Goal: Use online tool/utility: Utilize a website feature to perform a specific function

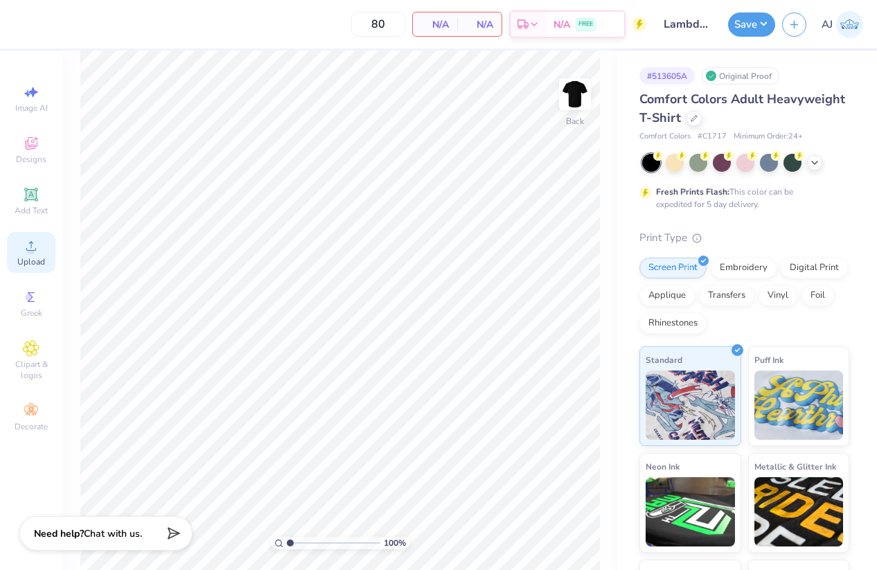
click at [29, 256] on span "Upload" at bounding box center [31, 261] width 28 height 11
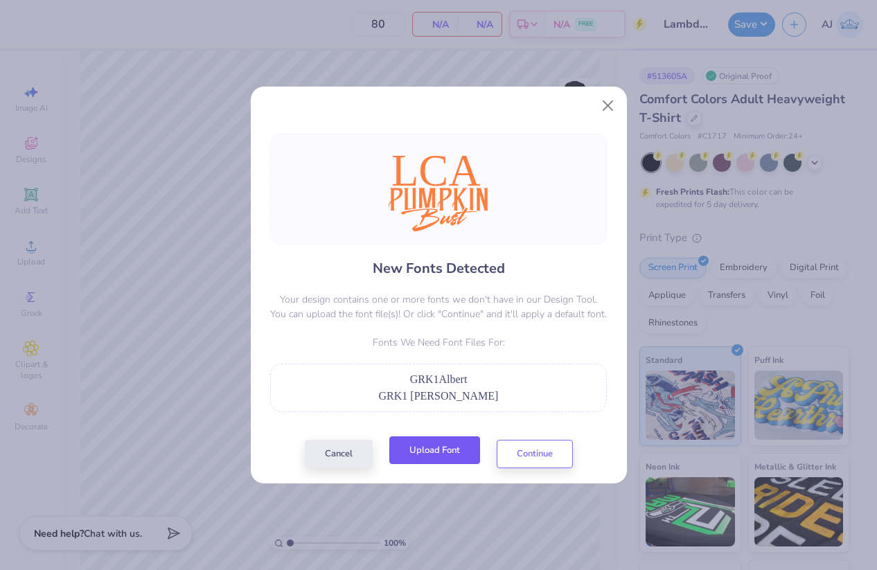
click at [449, 447] on button "Upload Font" at bounding box center [434, 450] width 91 height 28
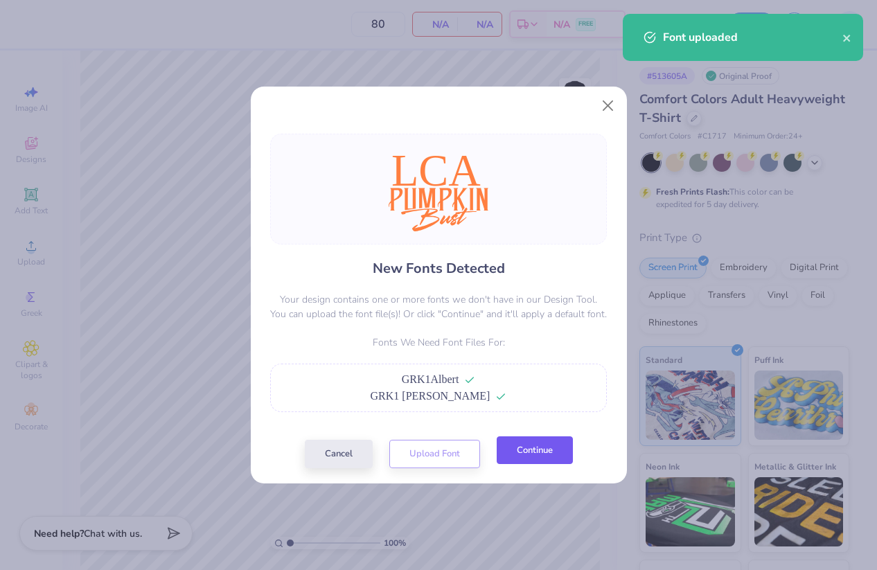
click at [540, 448] on button "Continue" at bounding box center [535, 450] width 76 height 28
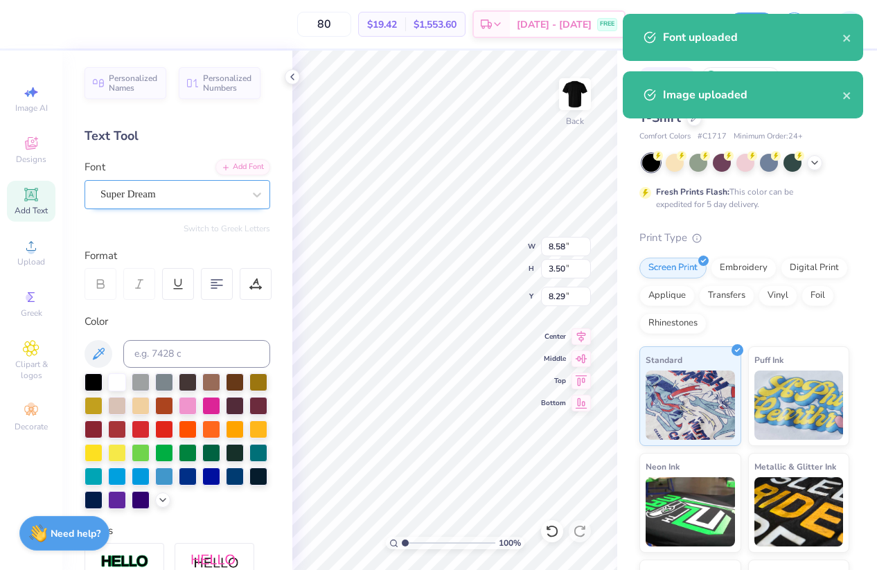
click at [190, 186] on div "Super Dream" at bounding box center [171, 194] width 145 height 21
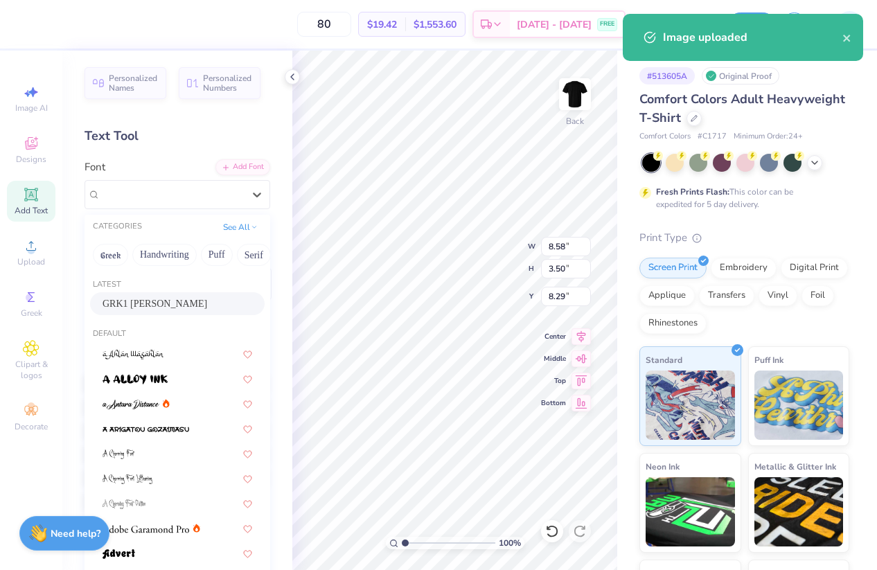
click at [162, 298] on span "GRK1 [PERSON_NAME]" at bounding box center [155, 303] width 105 height 15
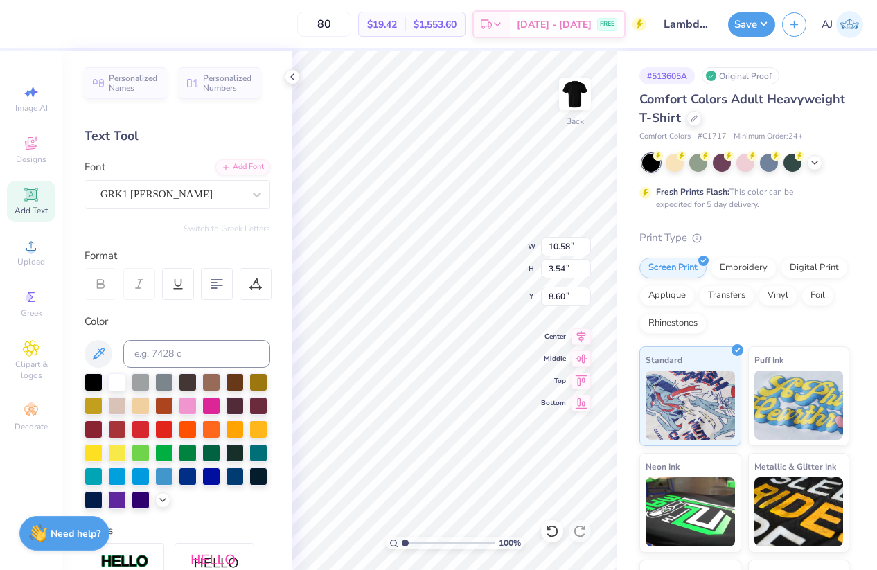
type input "10.58"
type input "3.54"
click at [581, 339] on icon at bounding box center [580, 334] width 19 height 17
type input "7.95"
click at [583, 335] on icon at bounding box center [580, 334] width 19 height 17
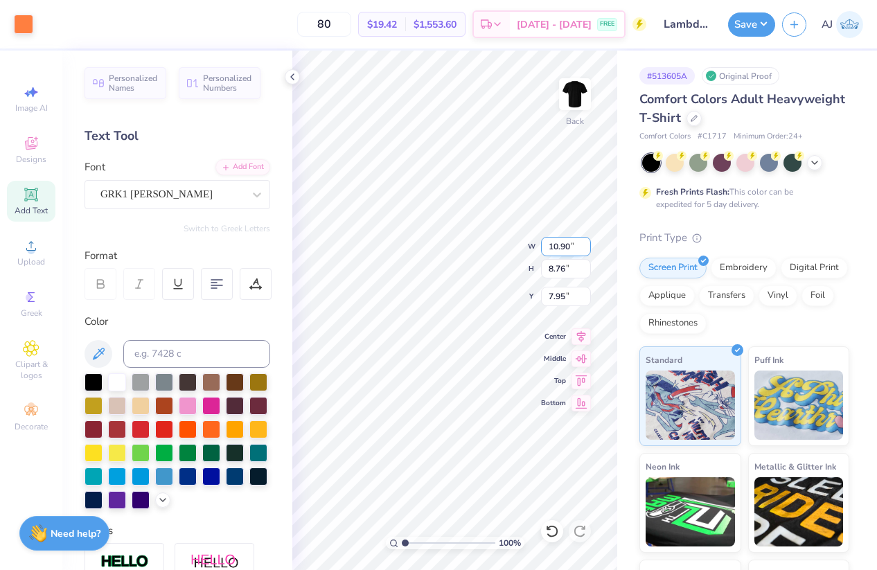
click at [558, 251] on input "10.90" at bounding box center [566, 246] width 50 height 19
type input "3.00"
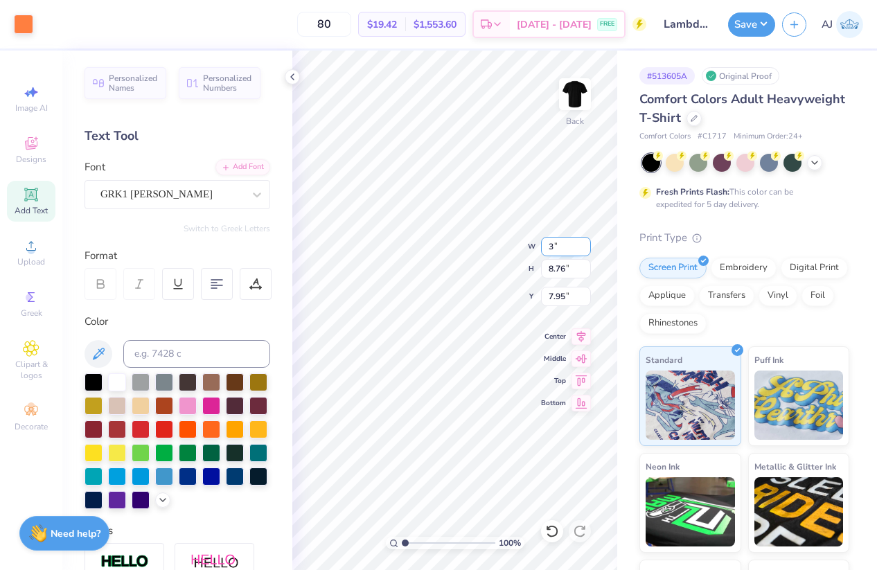
type input "2.41"
type input "11.13"
click at [557, 247] on input "3.00" at bounding box center [566, 246] width 50 height 19
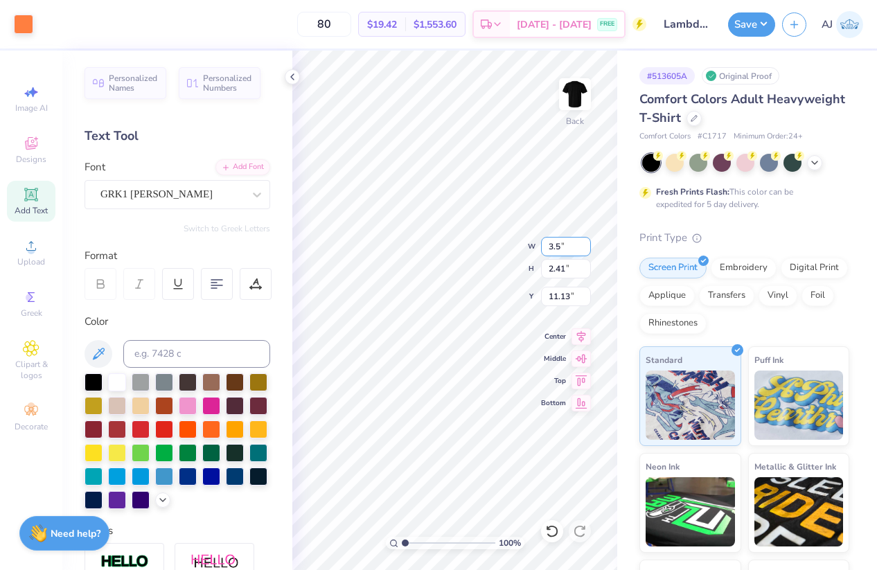
type input "3.50"
type input "2.81"
type input "3.00"
click at [495, 254] on div "100 % Back W 3.50 3.50 " H 2.81 2.81 " Y 3.00 3.00 " Center Middle Top Bottom" at bounding box center [454, 311] width 325 height 520
click at [579, 99] on img at bounding box center [574, 93] width 55 height 55
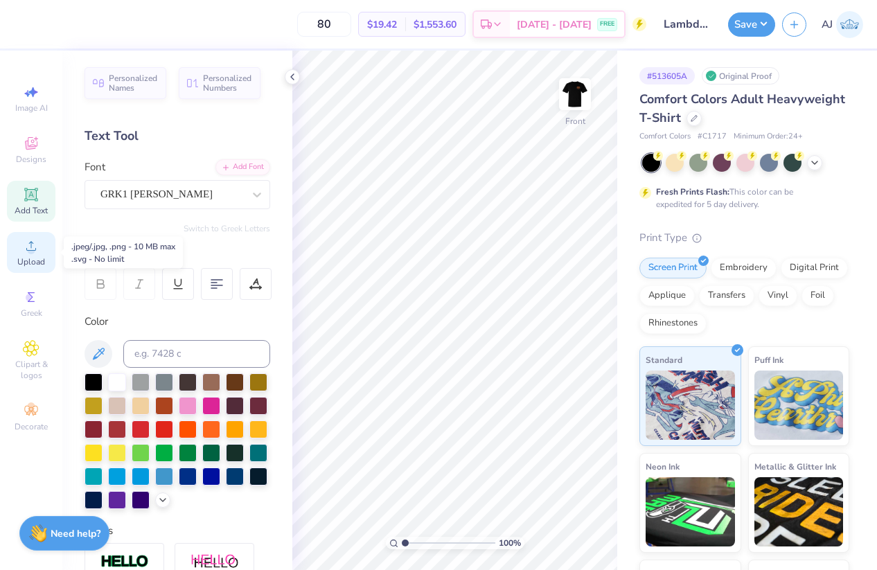
click at [34, 251] on circle at bounding box center [31, 251] width 8 height 8
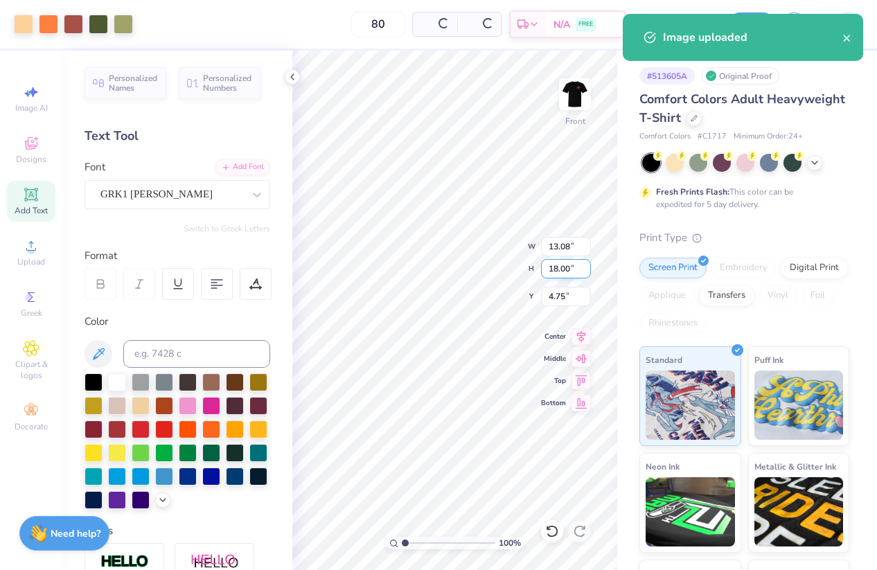
click at [562, 263] on input "18.00" at bounding box center [566, 268] width 50 height 19
type input "15"
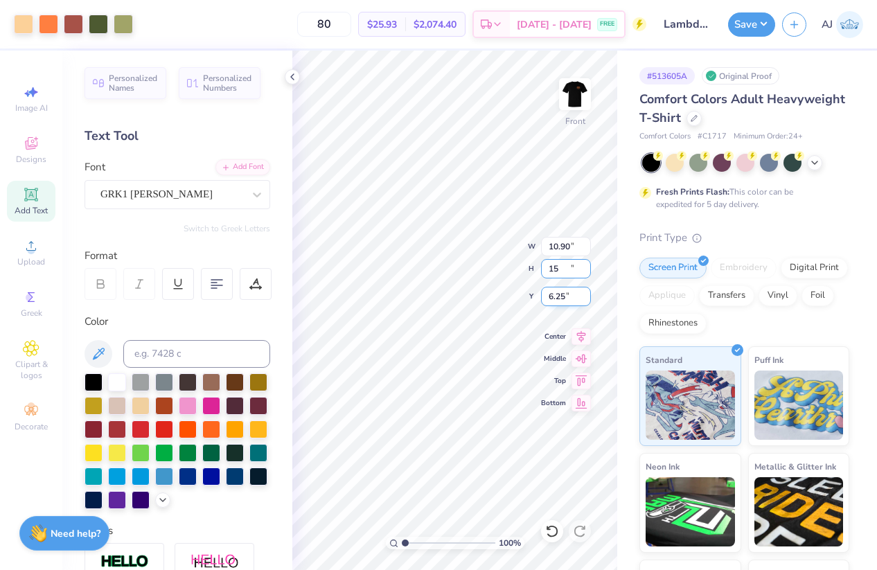
type input "10.90"
type input "15.00"
click at [562, 299] on input "6.25" at bounding box center [566, 296] width 50 height 19
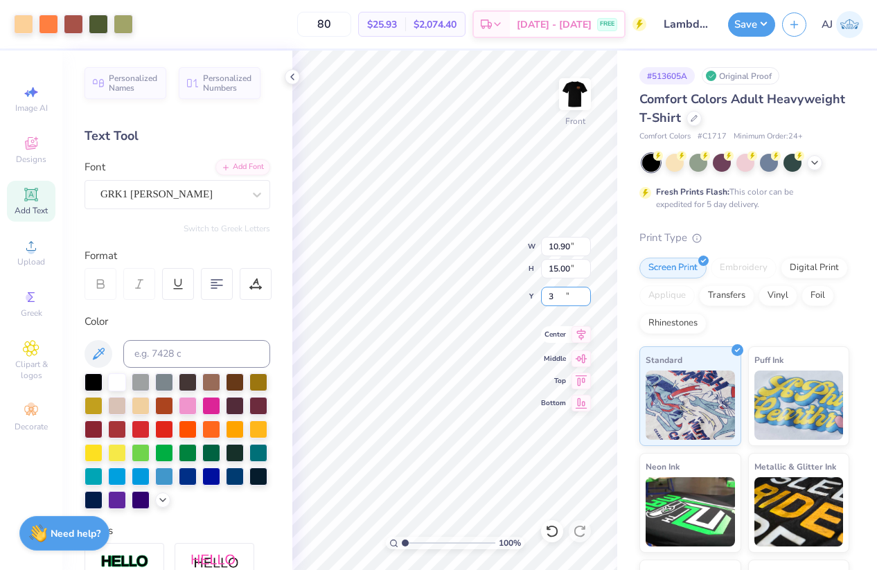
type input "3.00"
click at [295, 73] on icon at bounding box center [292, 76] width 11 height 11
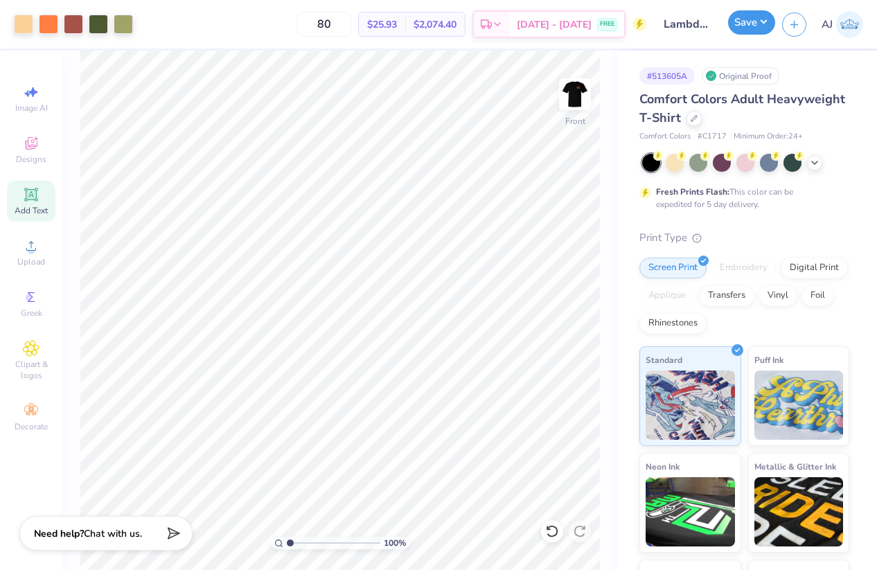
click at [762, 24] on button "Save" at bounding box center [751, 22] width 47 height 24
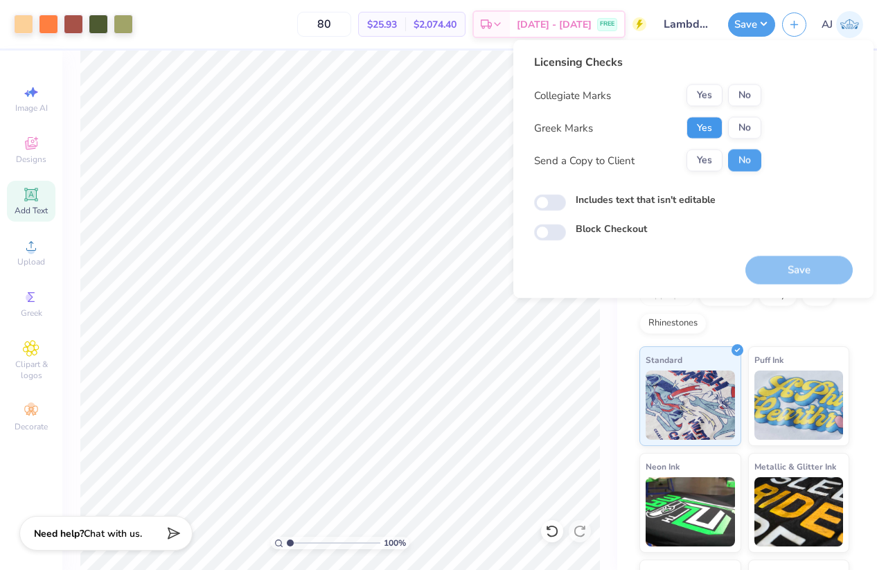
click at [709, 128] on button "Yes" at bounding box center [704, 128] width 36 height 22
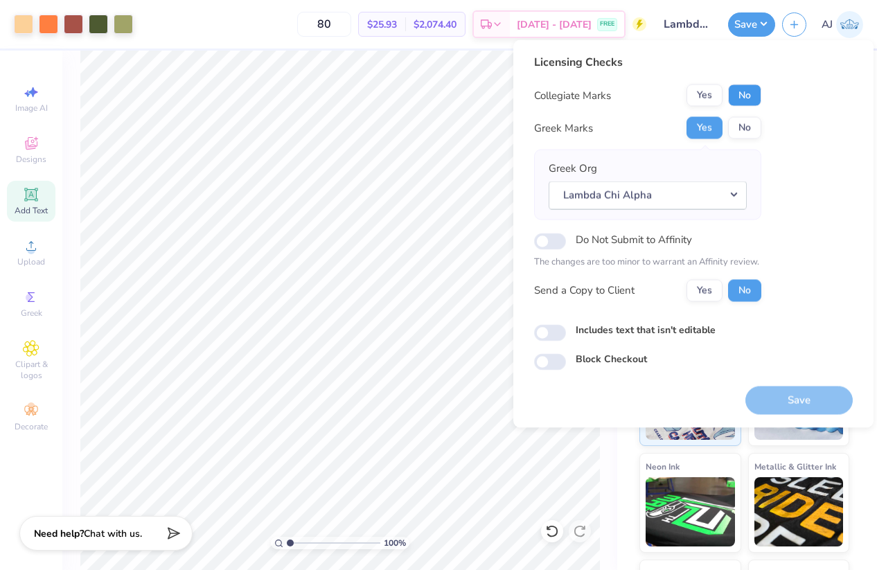
click at [747, 91] on button "No" at bounding box center [744, 96] width 33 height 22
click at [554, 328] on input "Includes text that isn't editable" at bounding box center [550, 332] width 32 height 17
checkbox input "true"
click at [779, 405] on button "Save" at bounding box center [798, 400] width 107 height 28
